Goal: Task Accomplishment & Management: Manage account settings

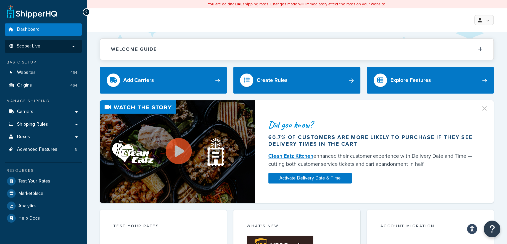
click at [67, 45] on p "Scope: Live" at bounding box center [43, 46] width 71 height 6
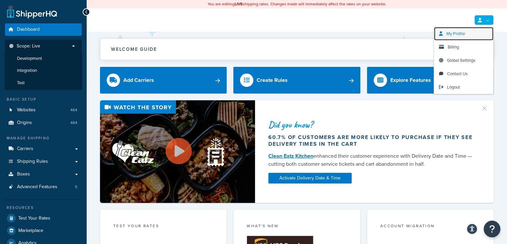
click at [461, 35] on span "My Profile" at bounding box center [456, 33] width 19 height 6
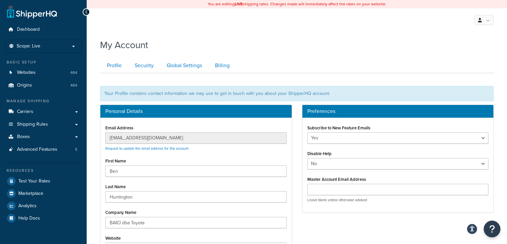
scroll to position [67, 0]
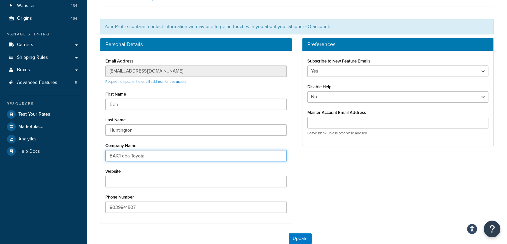
drag, startPoint x: 114, startPoint y: 153, endPoint x: 179, endPoint y: 156, distance: 64.8
click at [179, 156] on input "BAICI dba Toyota" at bounding box center [195, 155] width 181 height 11
click at [172, 157] on input "BAICI dba Toyota" at bounding box center [195, 155] width 181 height 11
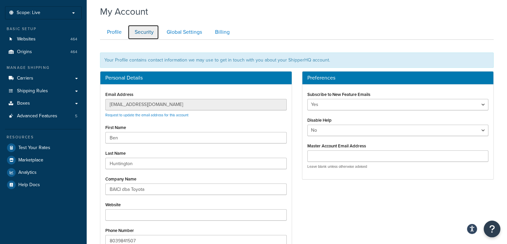
click at [141, 34] on link "Security" at bounding box center [143, 32] width 31 height 15
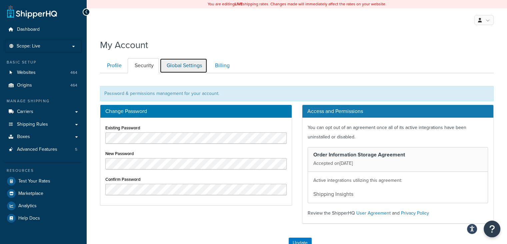
click at [185, 65] on link "Global Settings" at bounding box center [184, 65] width 48 height 15
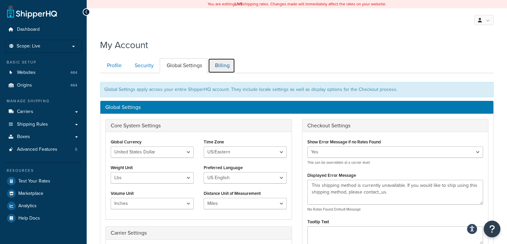
click at [227, 69] on link "Billing" at bounding box center [221, 65] width 27 height 15
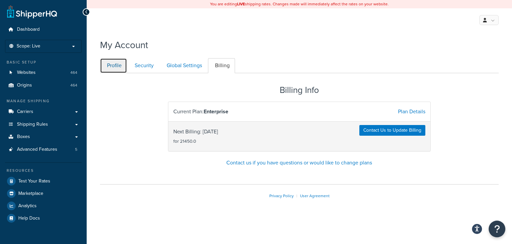
click at [118, 63] on link "Profile" at bounding box center [113, 65] width 27 height 15
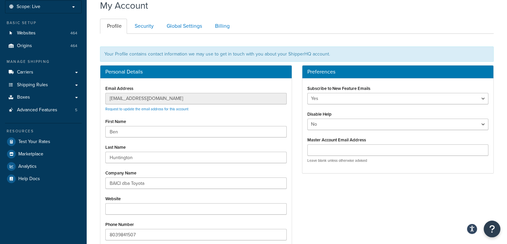
scroll to position [6, 0]
